Goal: Find specific page/section: Find specific page/section

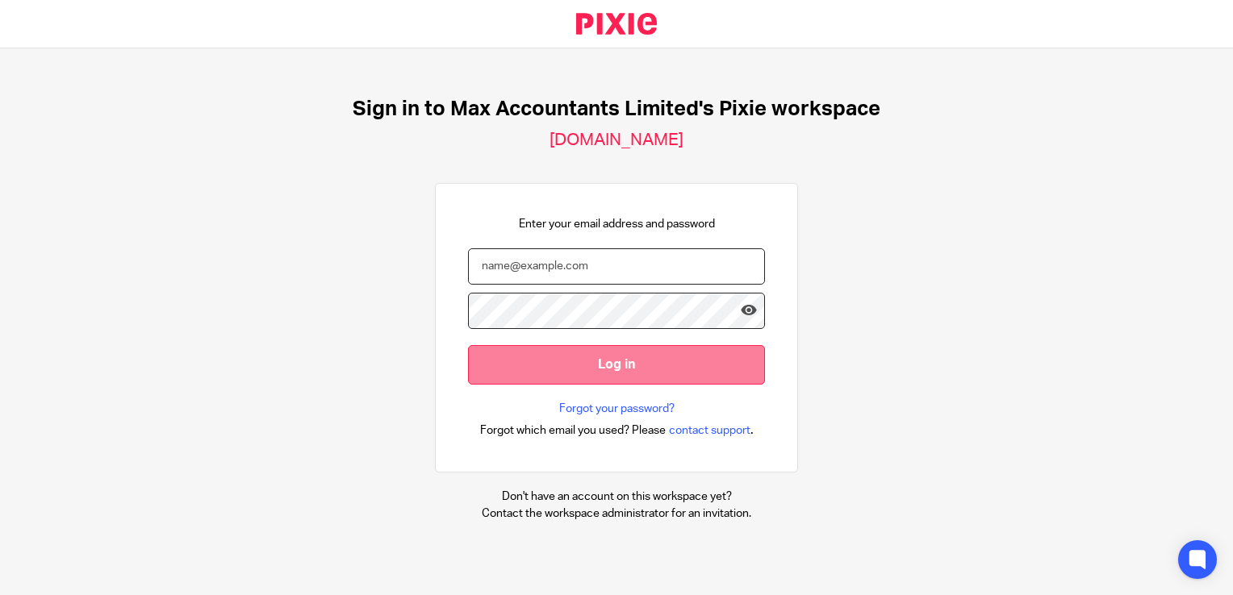
type input "[PERSON_NAME][EMAIL_ADDRESS][DOMAIN_NAME]"
click at [474, 379] on input "Log in" at bounding box center [616, 365] width 297 height 40
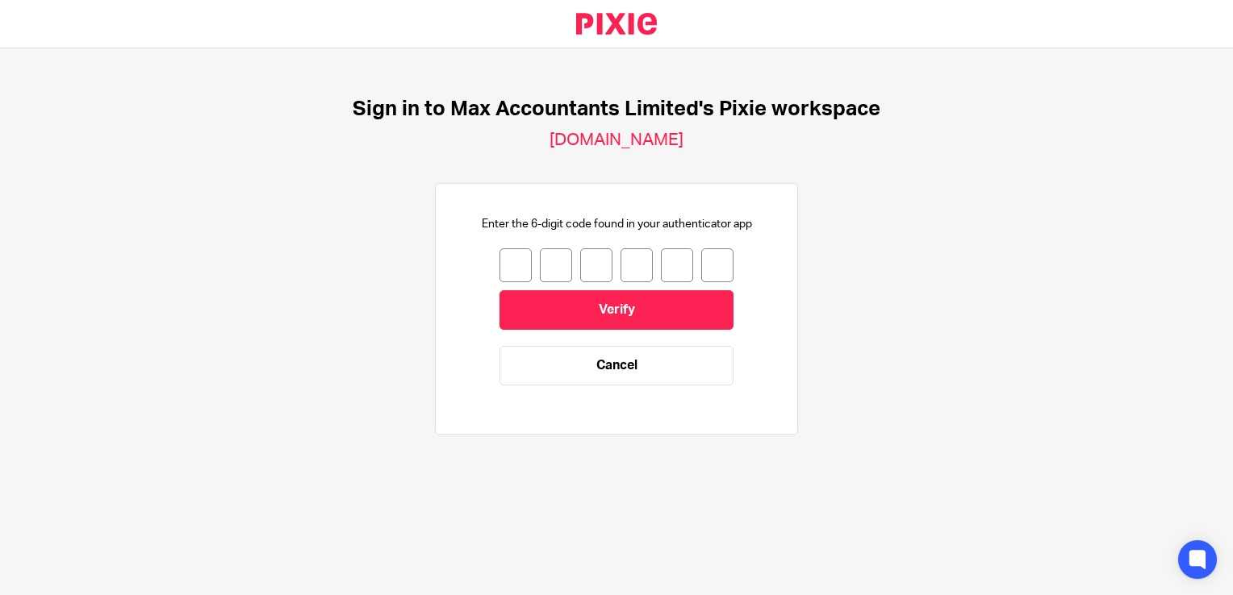
click at [502, 276] on input "number" at bounding box center [515, 265] width 32 height 34
type input "4"
type input "1"
type input "5"
type input "9"
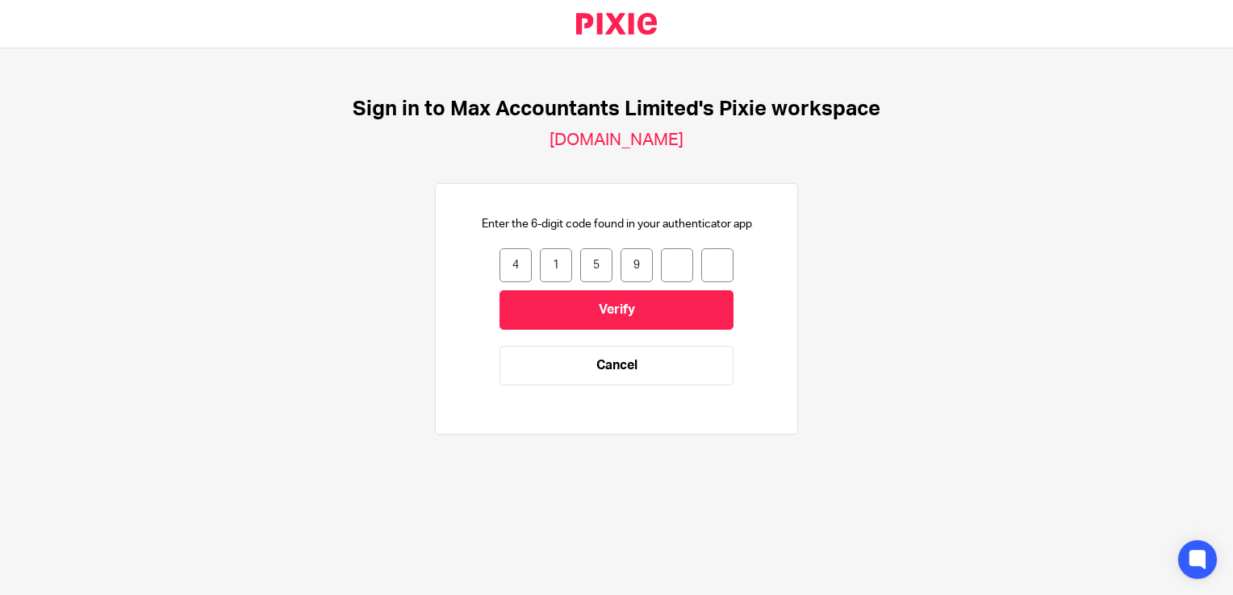
type input "7"
type input "9"
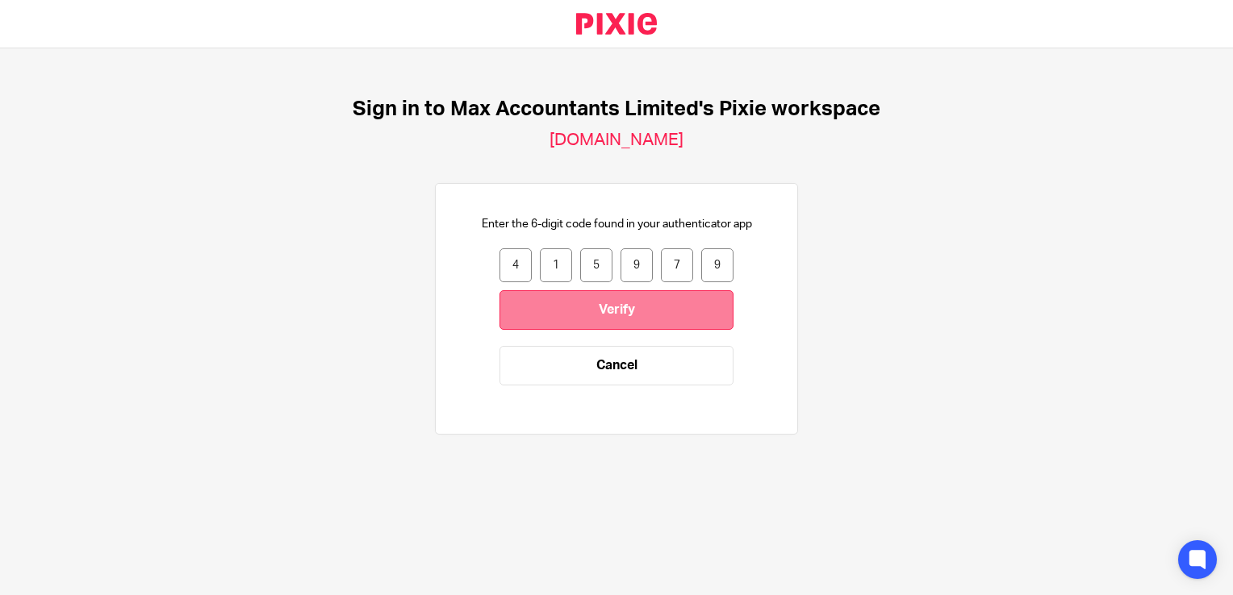
click at [533, 319] on input "Verify" at bounding box center [616, 310] width 234 height 40
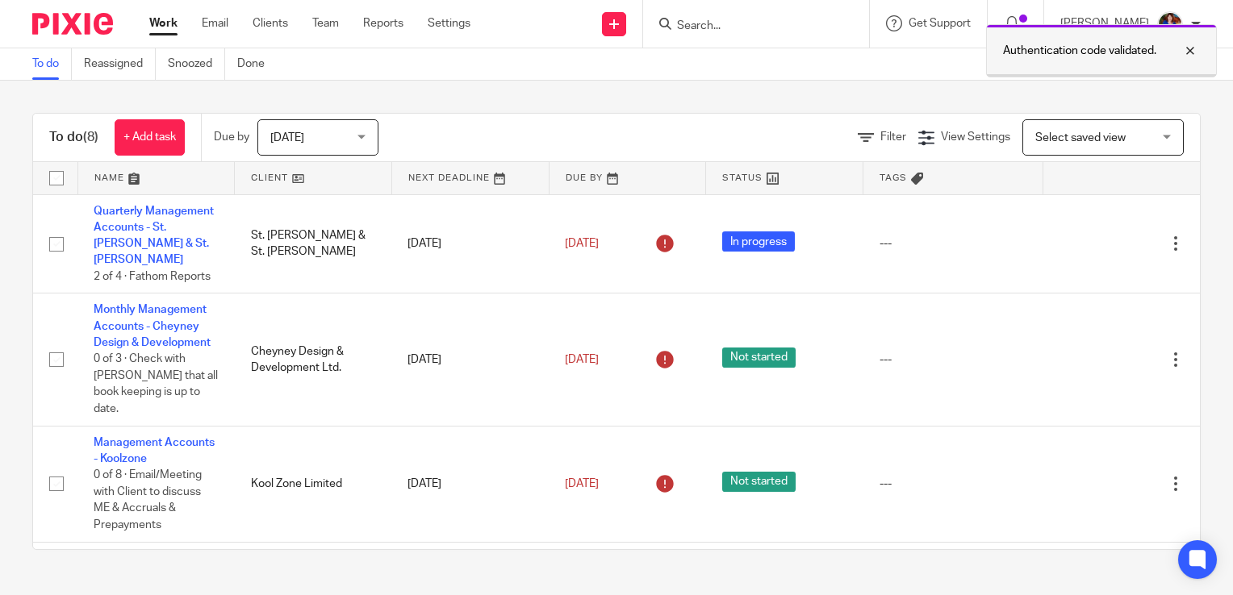
click at [1184, 53] on div at bounding box center [1178, 50] width 44 height 19
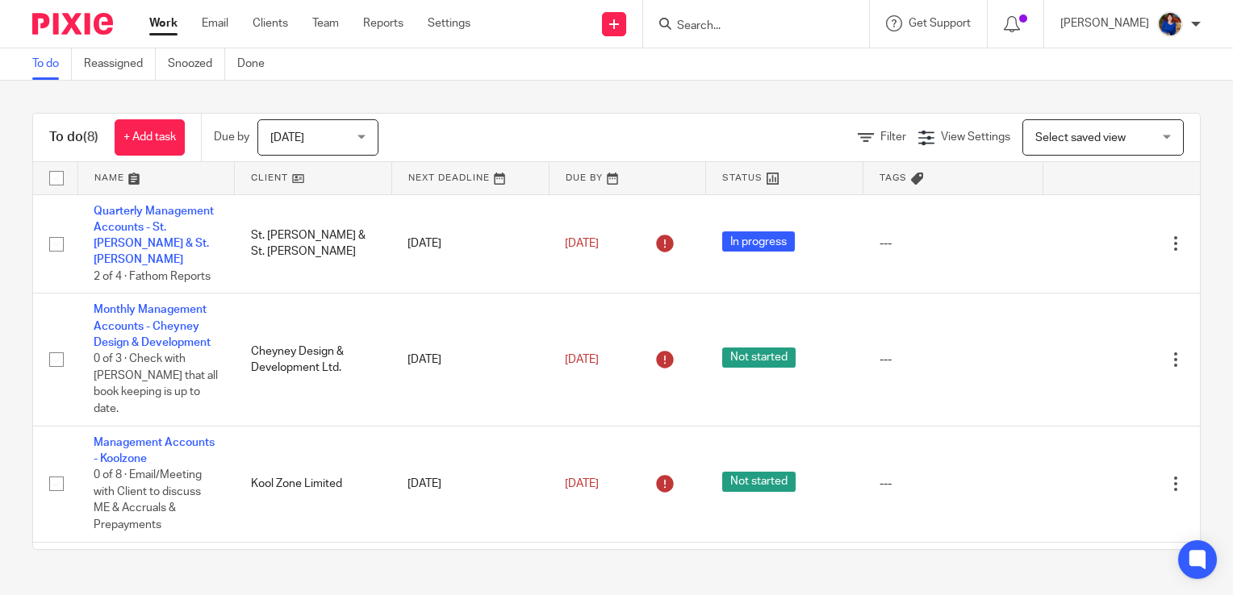
click at [659, 16] on div at bounding box center [753, 24] width 188 height 20
click at [670, 23] on div at bounding box center [753, 24] width 188 height 20
click at [682, 15] on form at bounding box center [761, 24] width 172 height 20
click at [678, 31] on input "Search" at bounding box center [747, 26] width 145 height 15
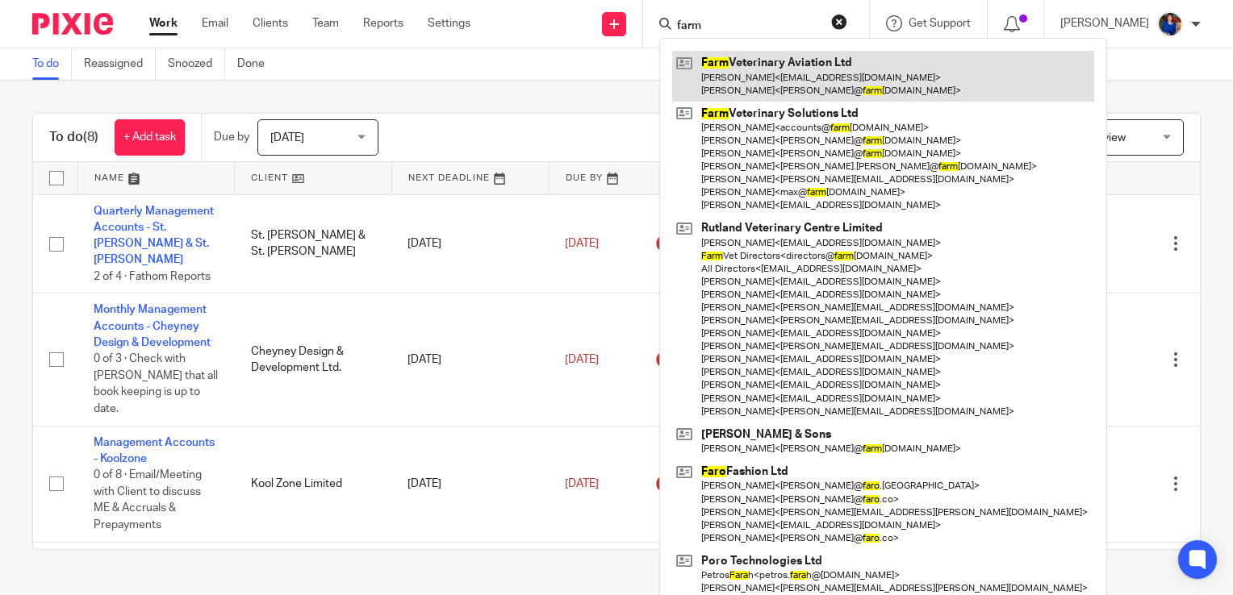
type input "farm"
click at [758, 56] on link at bounding box center [883, 76] width 422 height 50
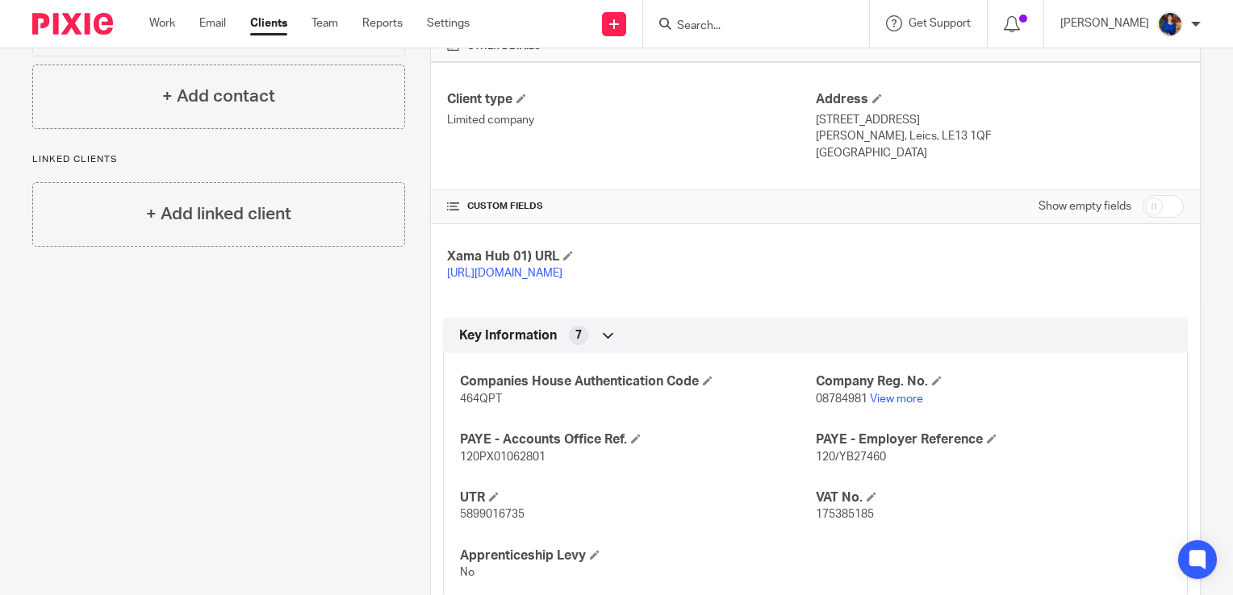
scroll to position [364, 0]
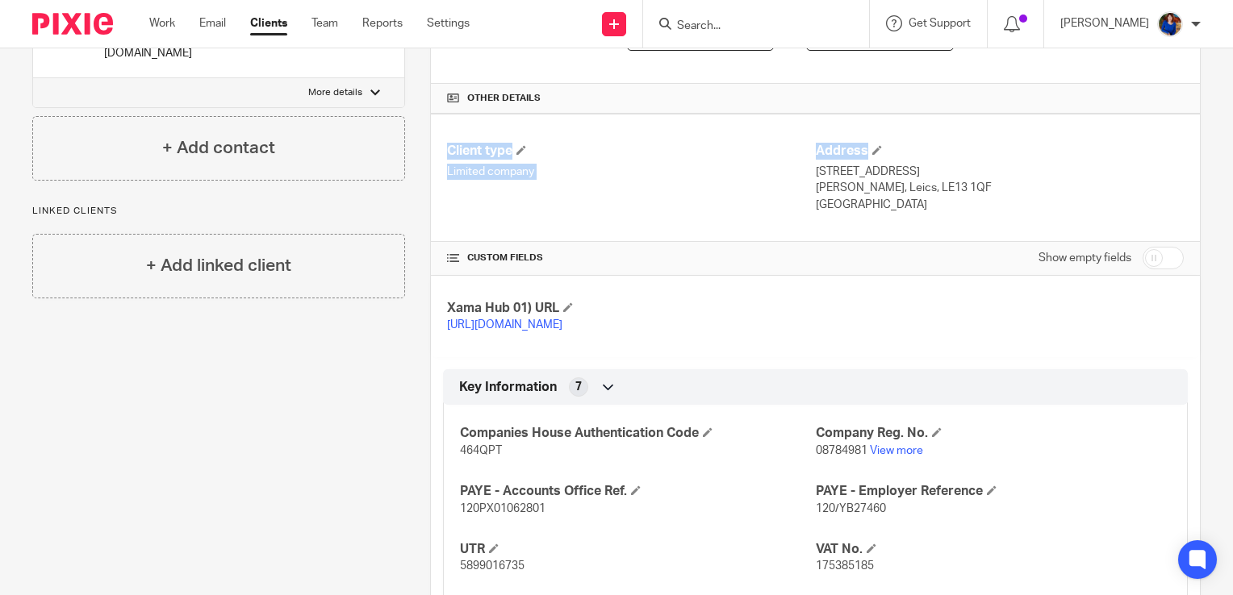
drag, startPoint x: 1207, startPoint y: 153, endPoint x: 1223, endPoint y: 88, distance: 67.3
click at [1223, 88] on main "Farm Veterinary Aviation Ltd mike@rutlandvets.co.uk Create task Update from Com…" at bounding box center [616, 297] width 1233 height 595
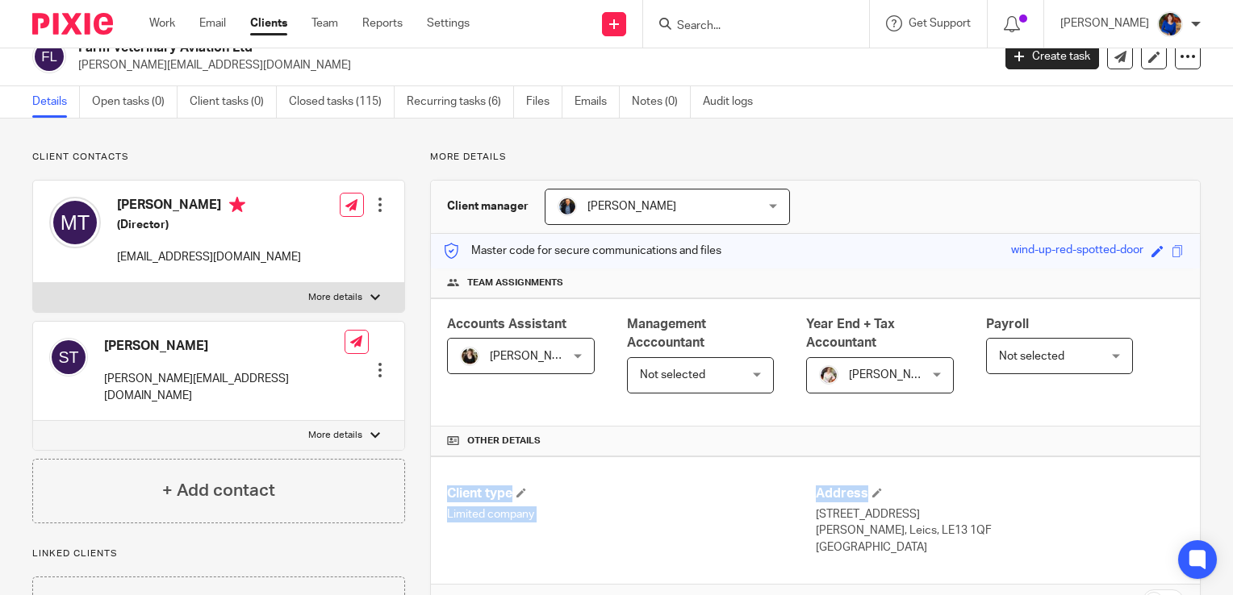
scroll to position [0, 0]
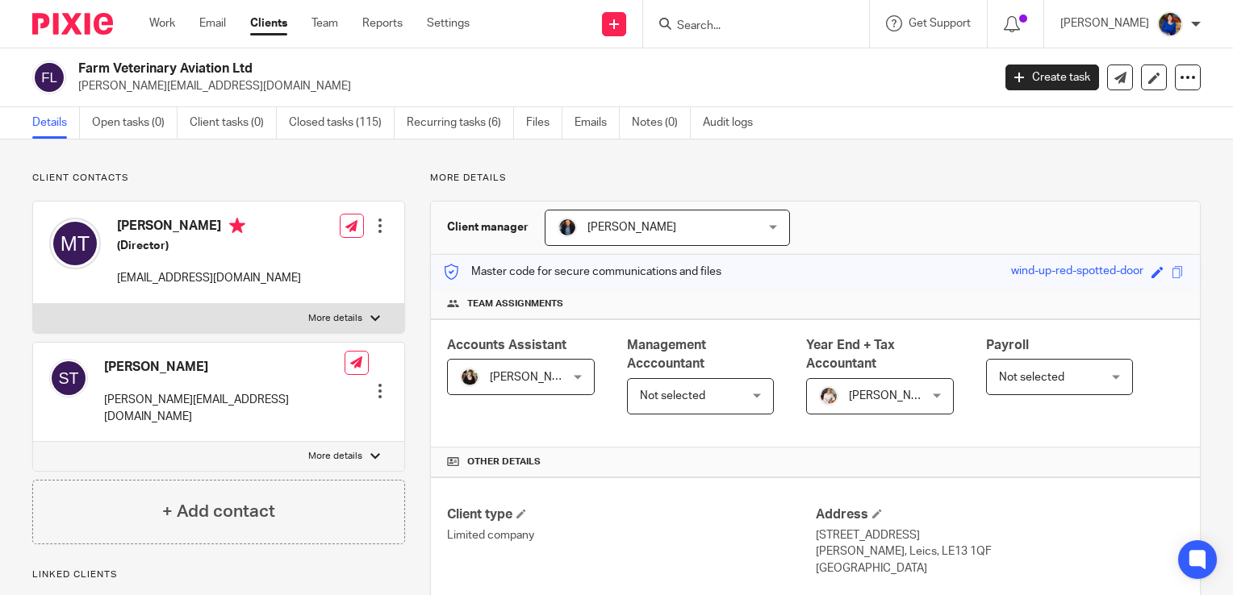
click at [693, 23] on input "Search" at bounding box center [747, 26] width 145 height 15
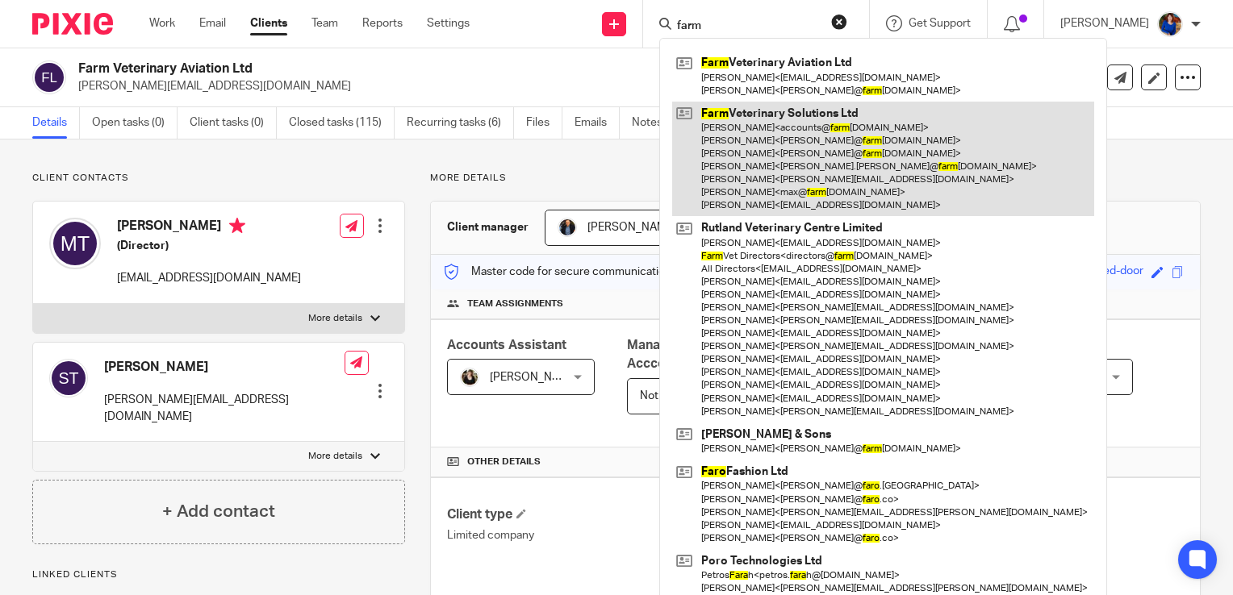
type input "farm"
click at [741, 157] on link at bounding box center [883, 159] width 422 height 115
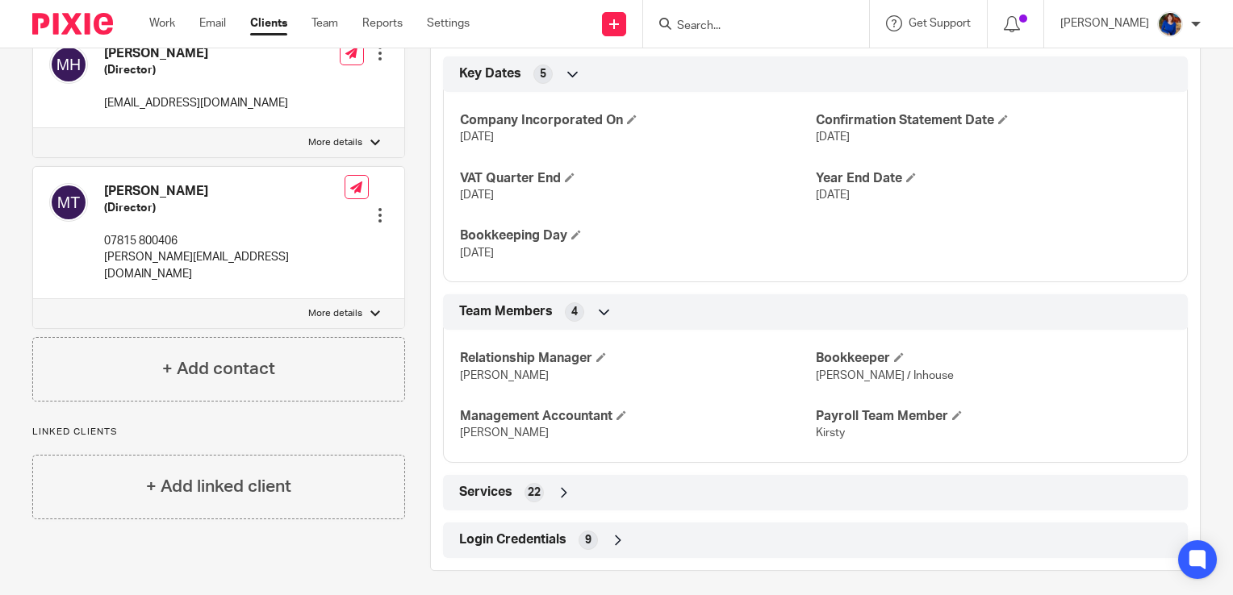
scroll to position [938, 0]
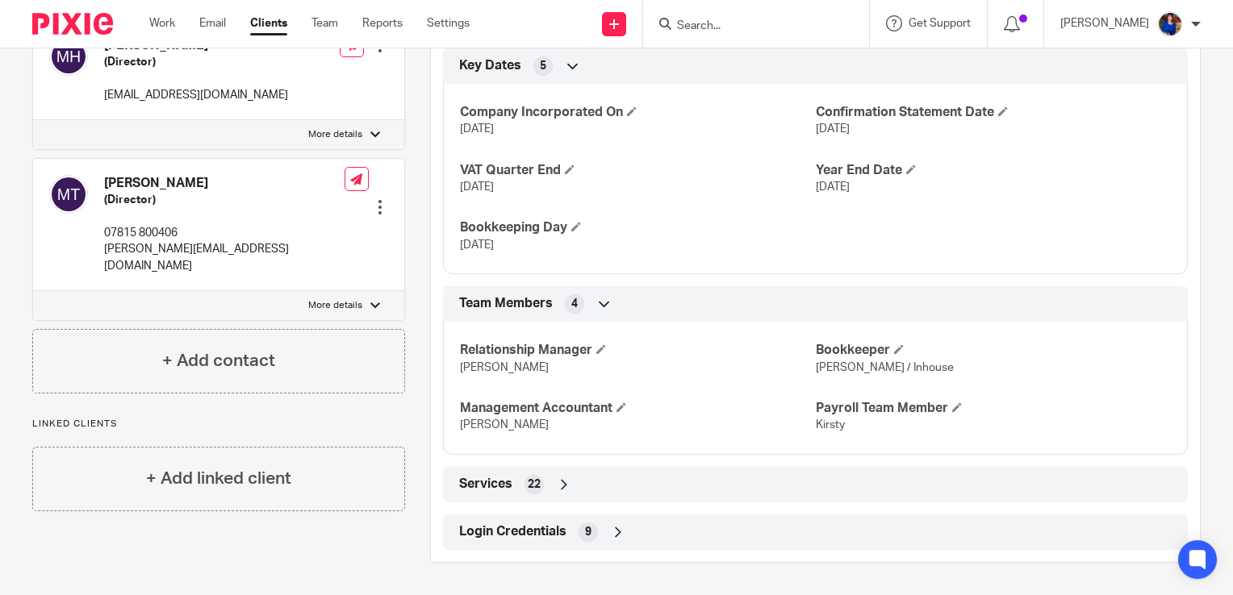
click at [551, 537] on span "Login Credentials" at bounding box center [512, 532] width 107 height 17
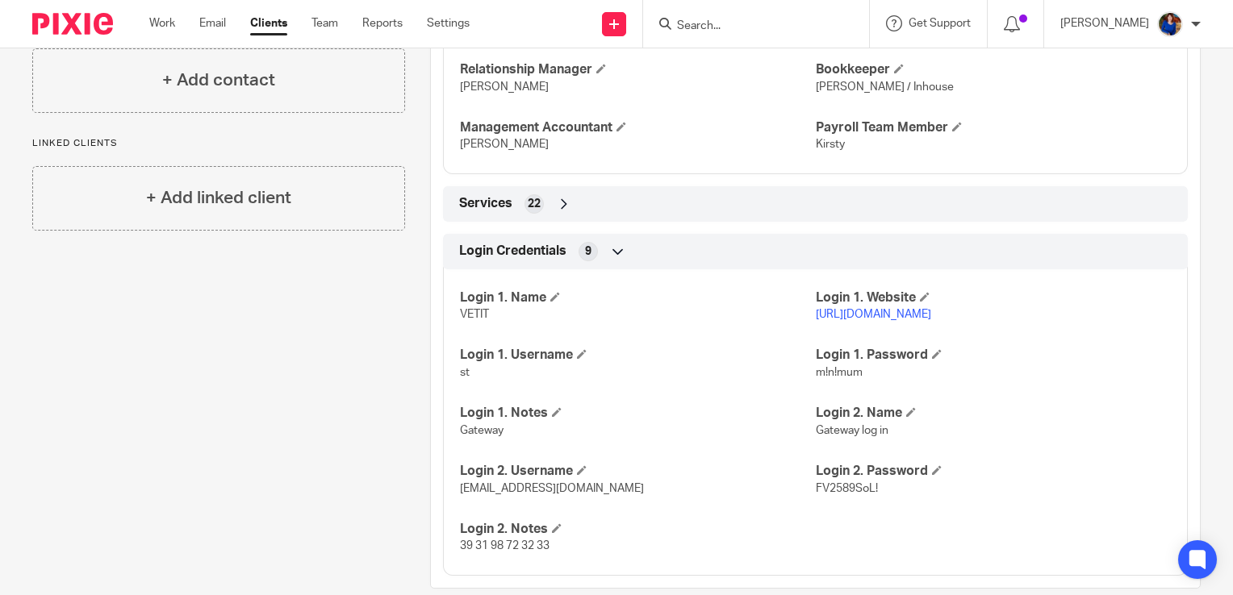
scroll to position [1243, 0]
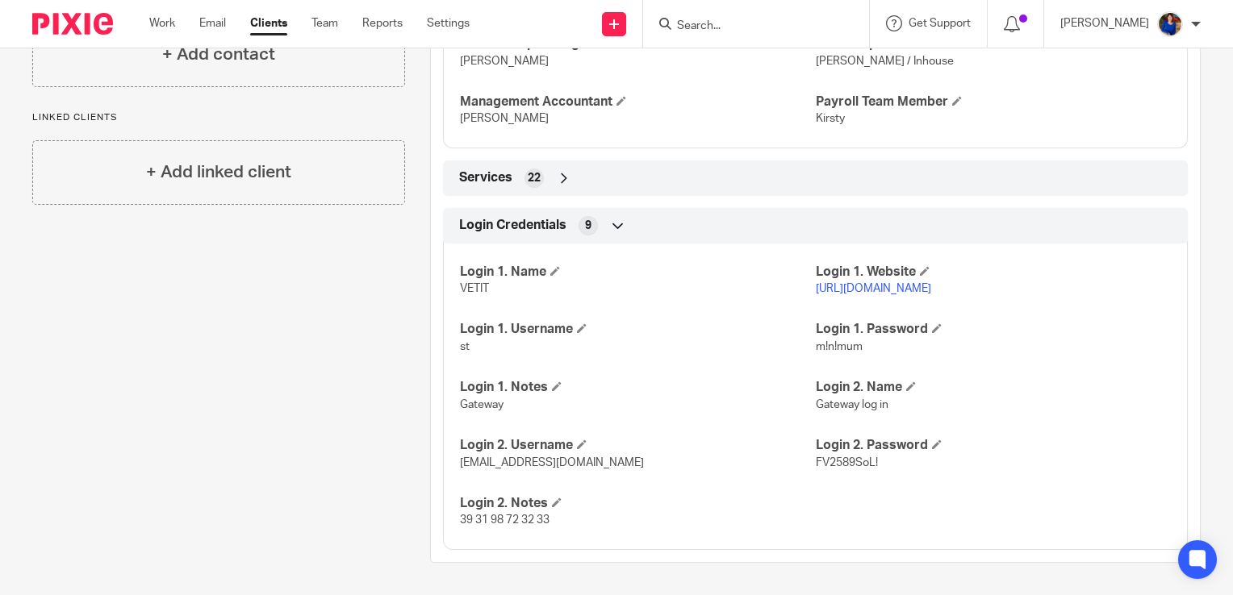
click at [900, 289] on link "[URL][DOMAIN_NAME]" at bounding box center [873, 288] width 115 height 11
